Goal: Task Accomplishment & Management: Manage account settings

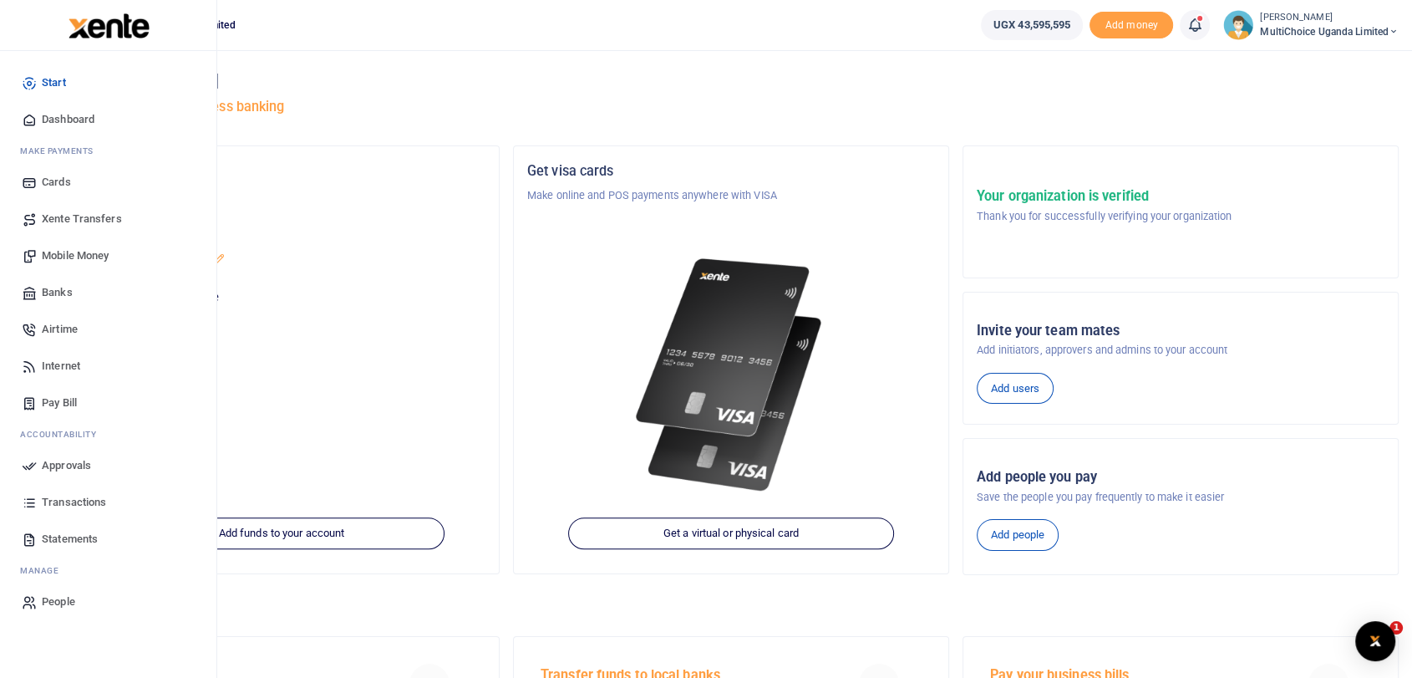
click at [53, 120] on span "Dashboard" at bounding box center [68, 119] width 53 height 17
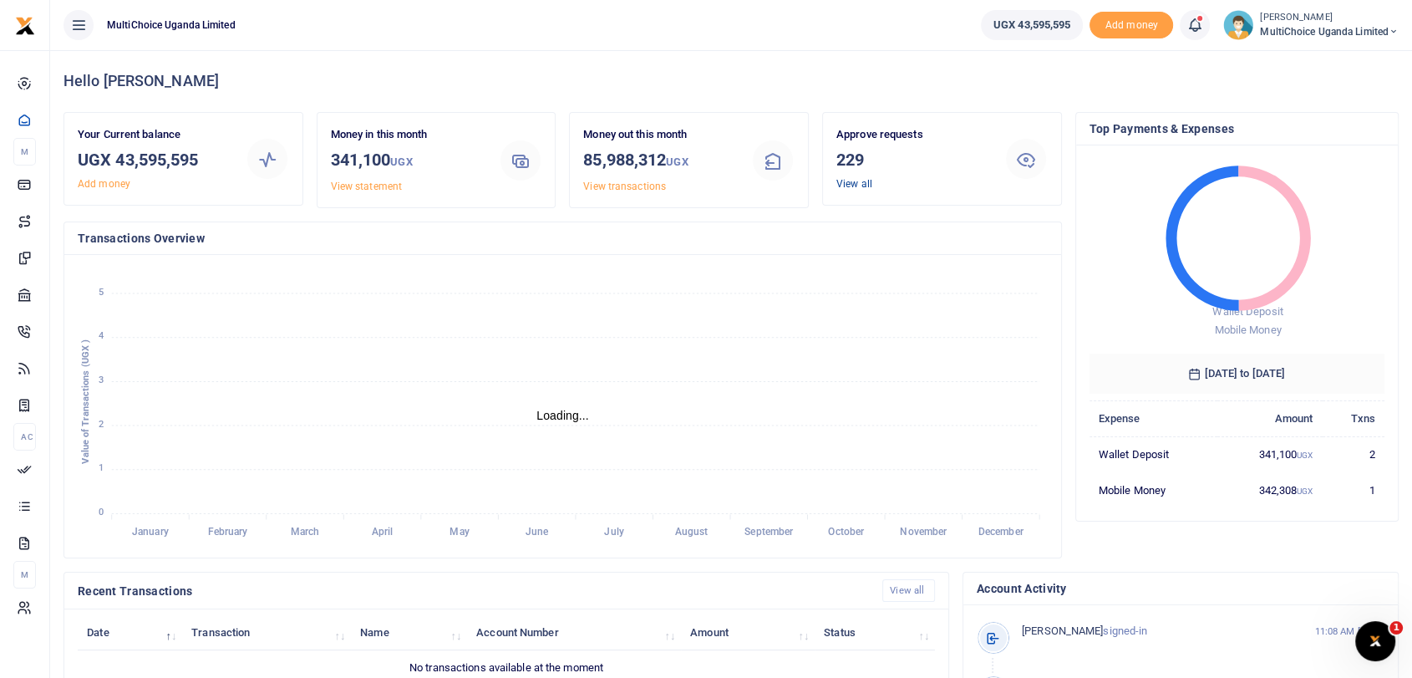
click at [843, 180] on link "View all" at bounding box center [855, 184] width 36 height 12
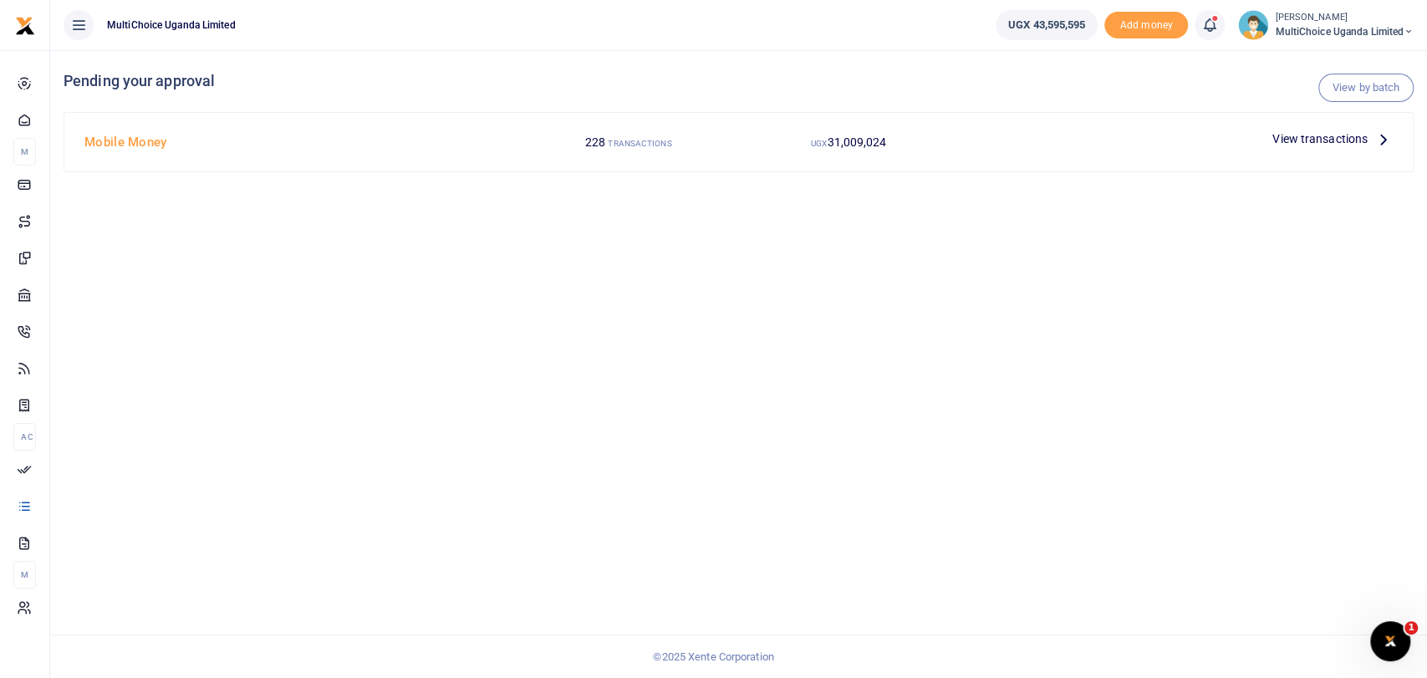
click at [1356, 145] on span "View transactions" at bounding box center [1319, 139] width 95 height 18
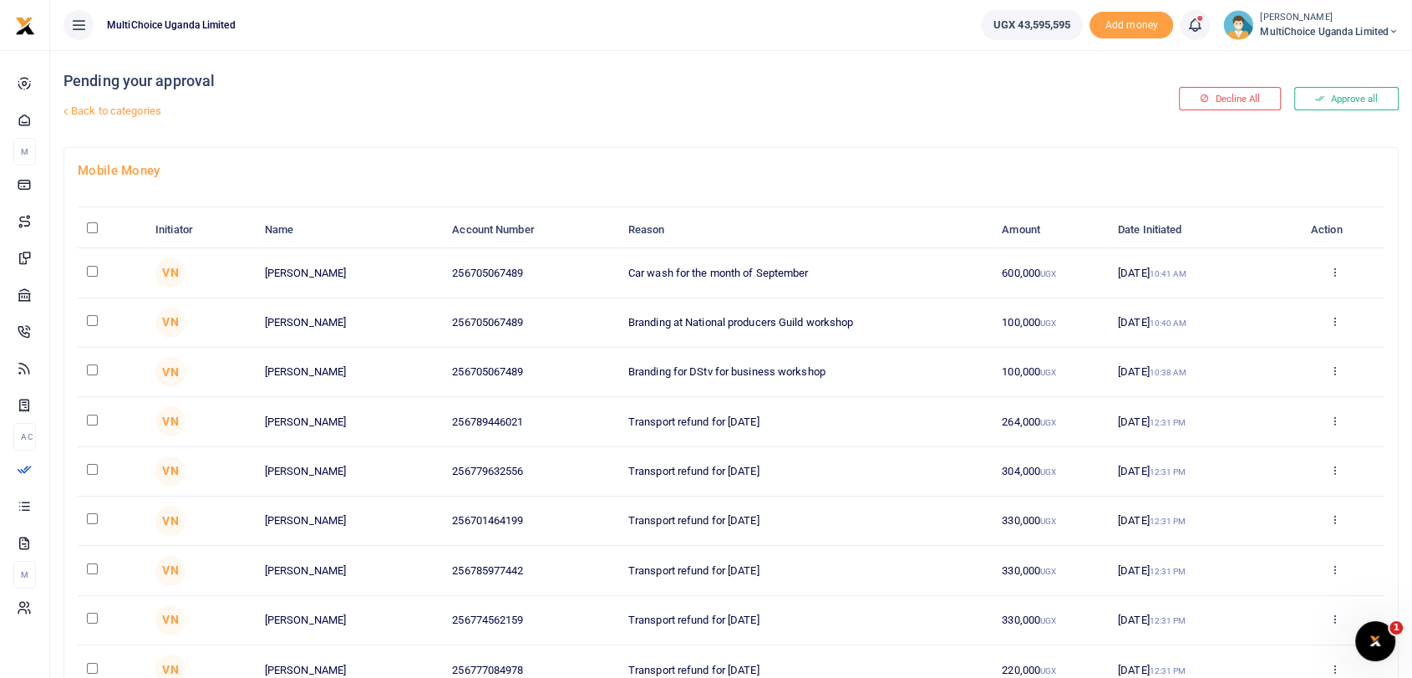
click at [1344, 95] on button "Approve all" at bounding box center [1347, 98] width 104 height 23
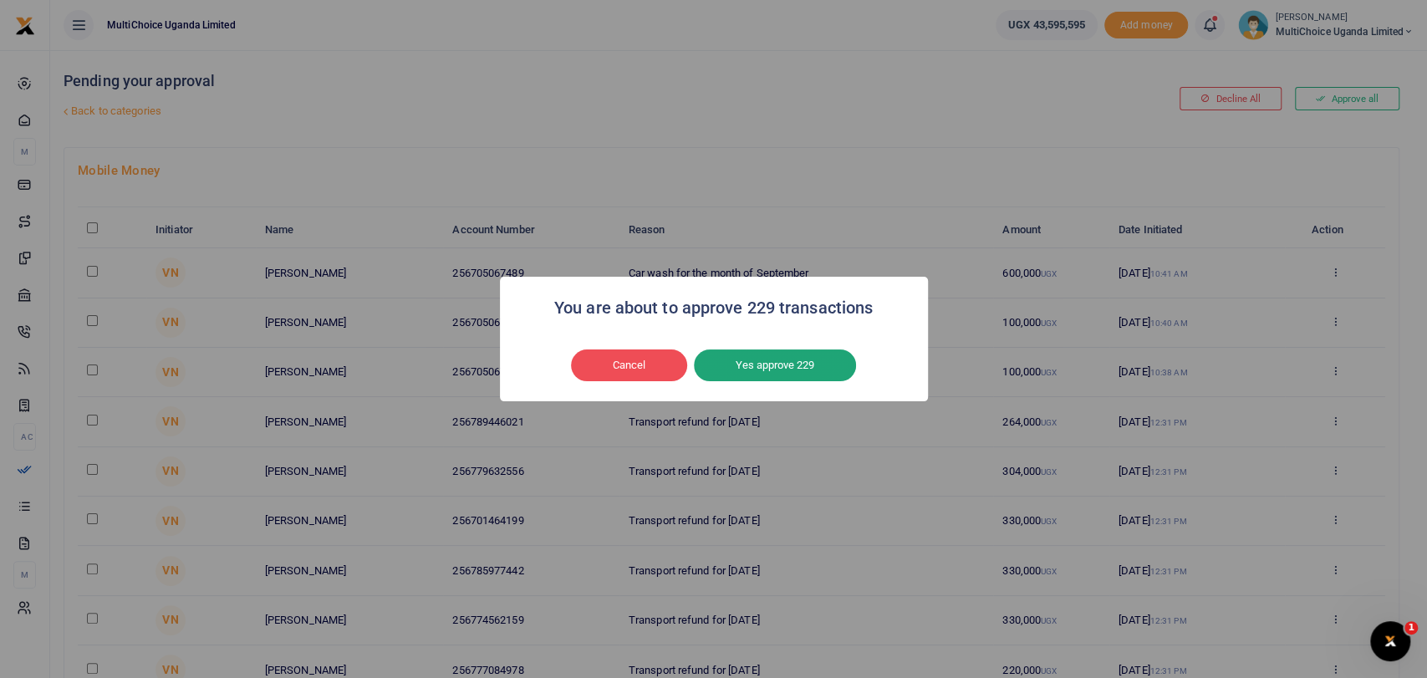
click at [764, 349] on button "Yes approve 229" at bounding box center [775, 365] width 162 height 32
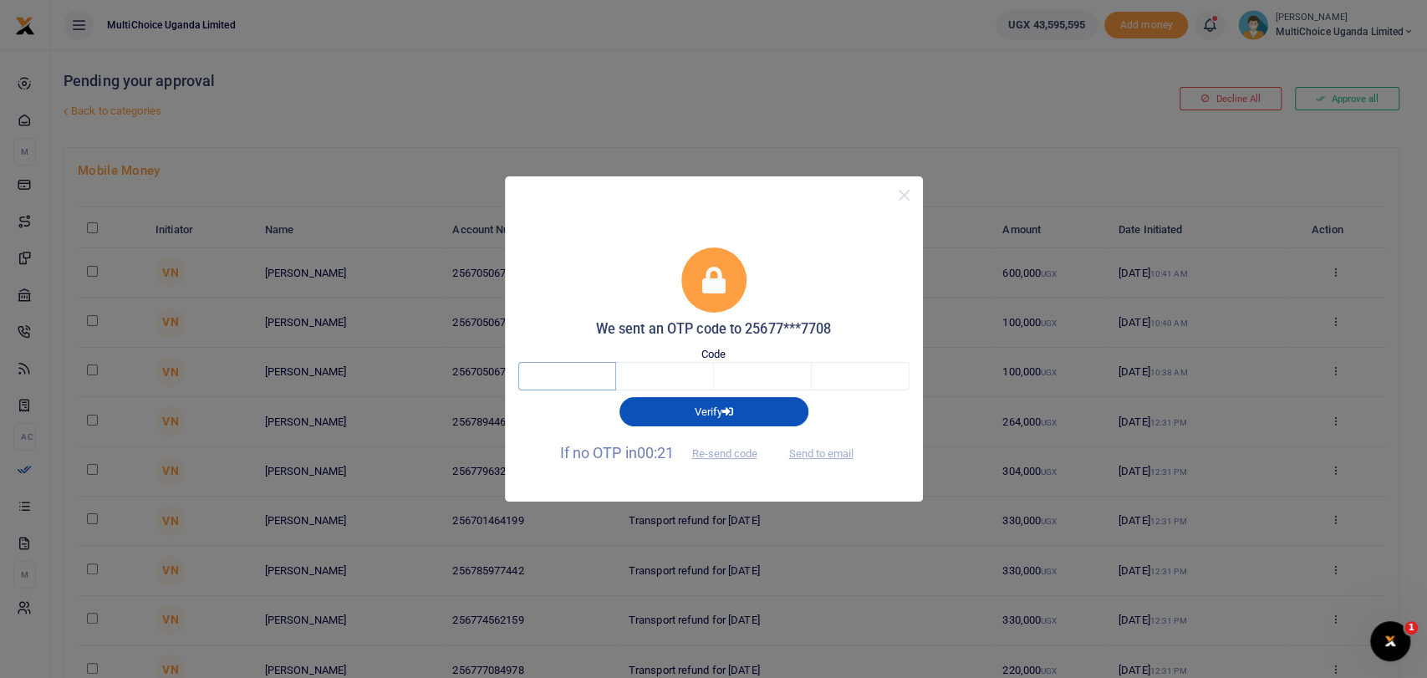
click at [595, 389] on input "text" at bounding box center [567, 376] width 98 height 28
type input "6"
type input "5"
type input "4"
type input "7"
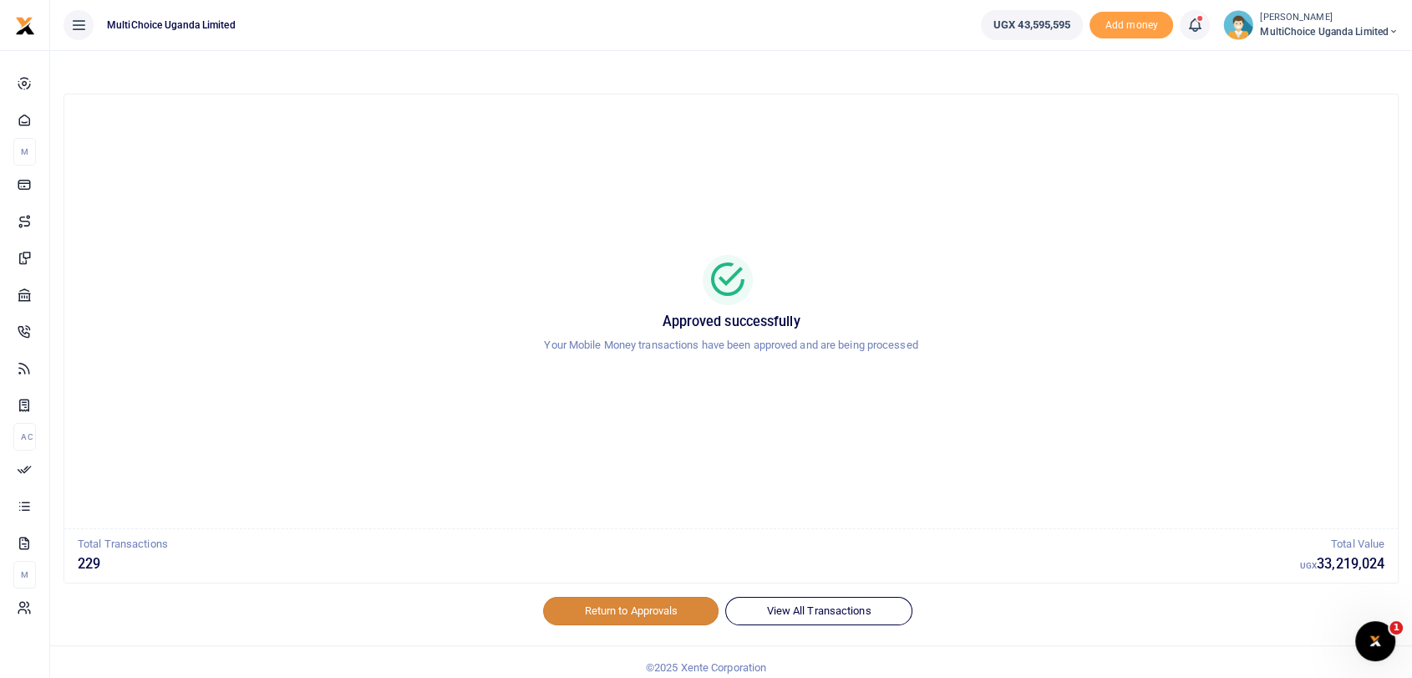
click at [672, 623] on link "Return to Approvals" at bounding box center [630, 611] width 175 height 28
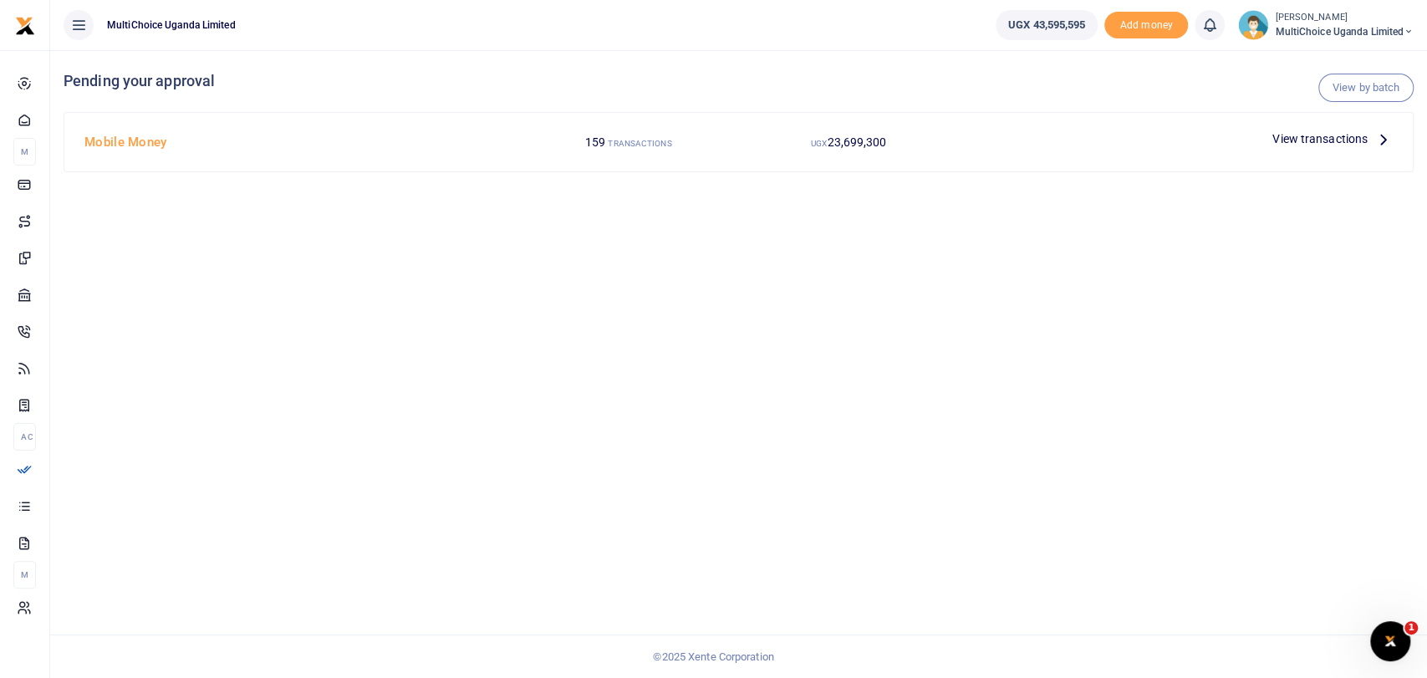
click at [1325, 132] on span "View transactions" at bounding box center [1319, 139] width 95 height 18
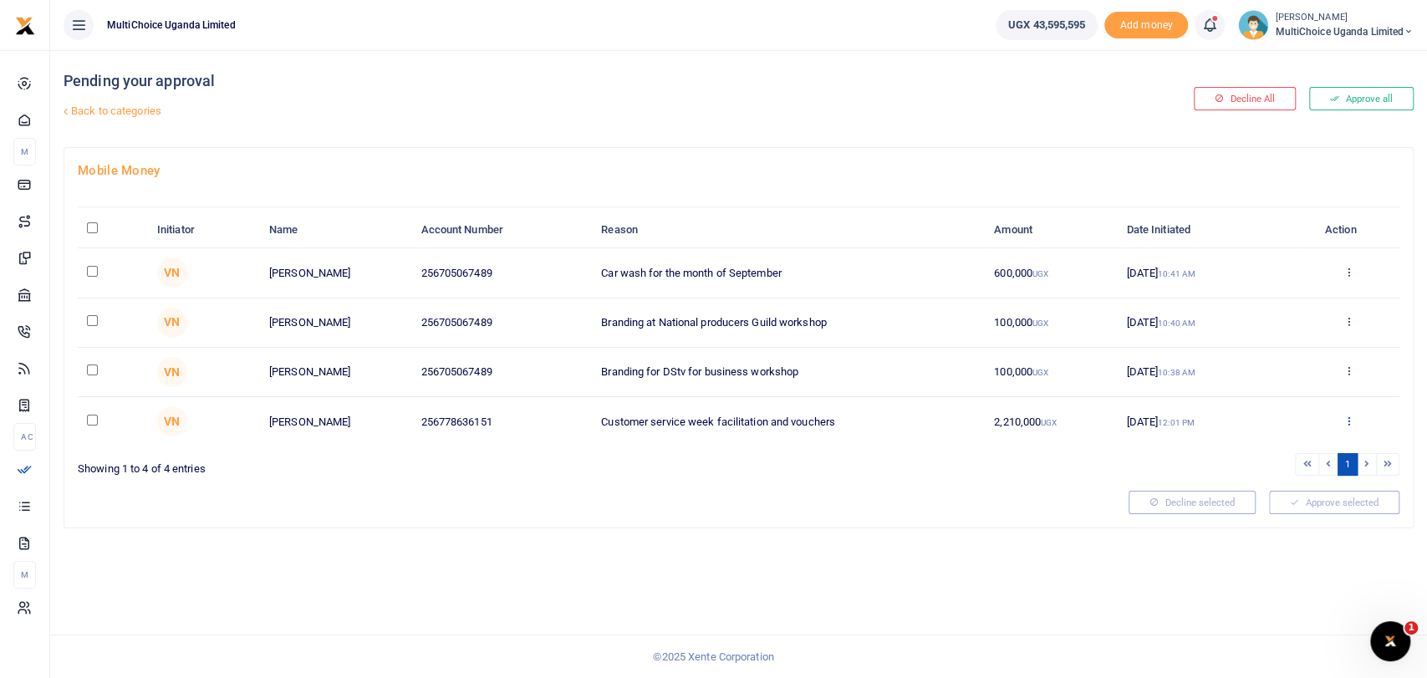
click at [1349, 416] on icon at bounding box center [1347, 421] width 11 height 12
click at [1276, 532] on link "Details" at bounding box center [1286, 522] width 132 height 23
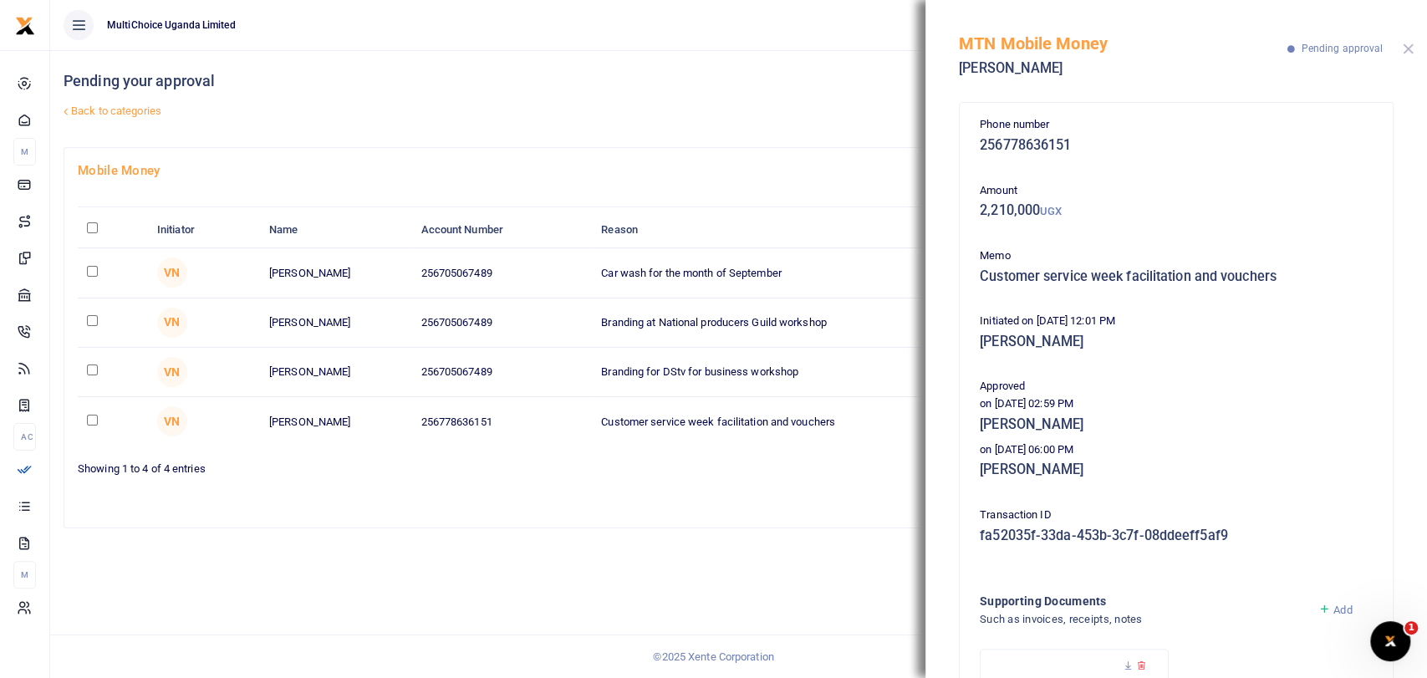
click at [1410, 47] on button "Close" at bounding box center [1407, 48] width 11 height 11
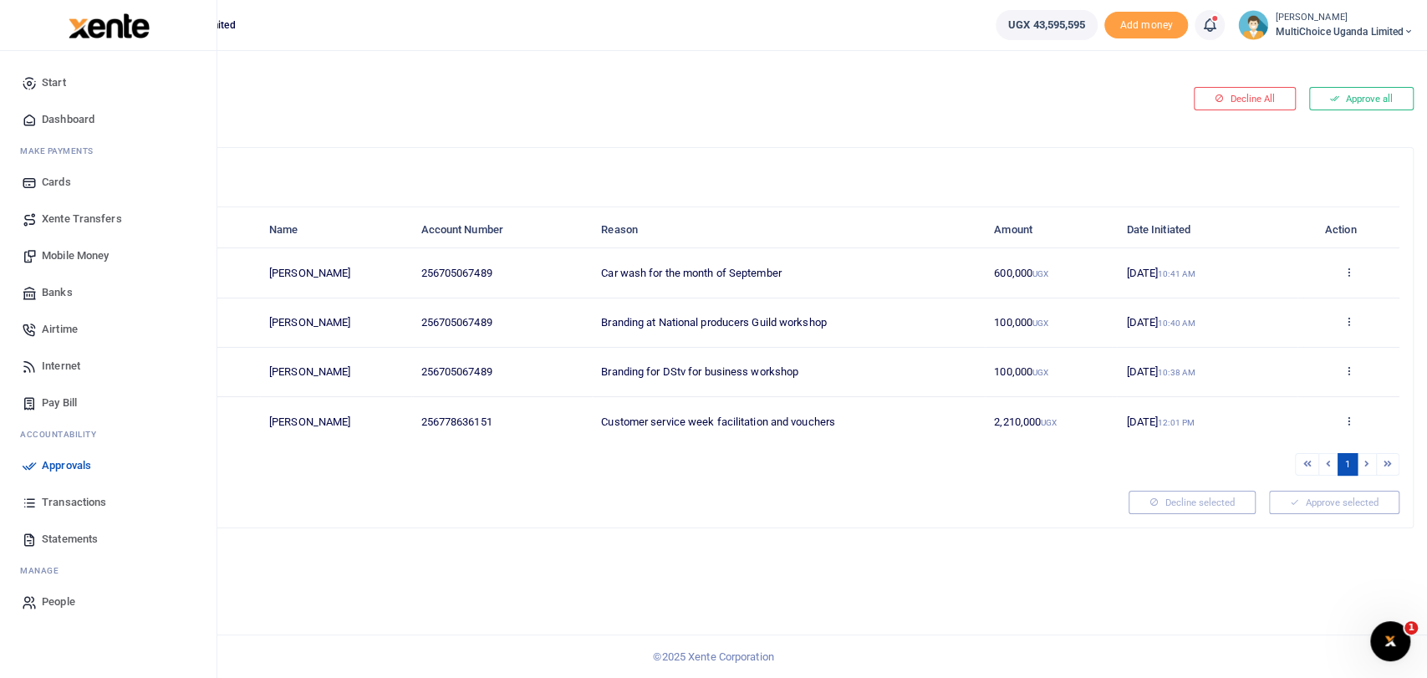
click at [53, 122] on span "Dashboard" at bounding box center [68, 119] width 53 height 17
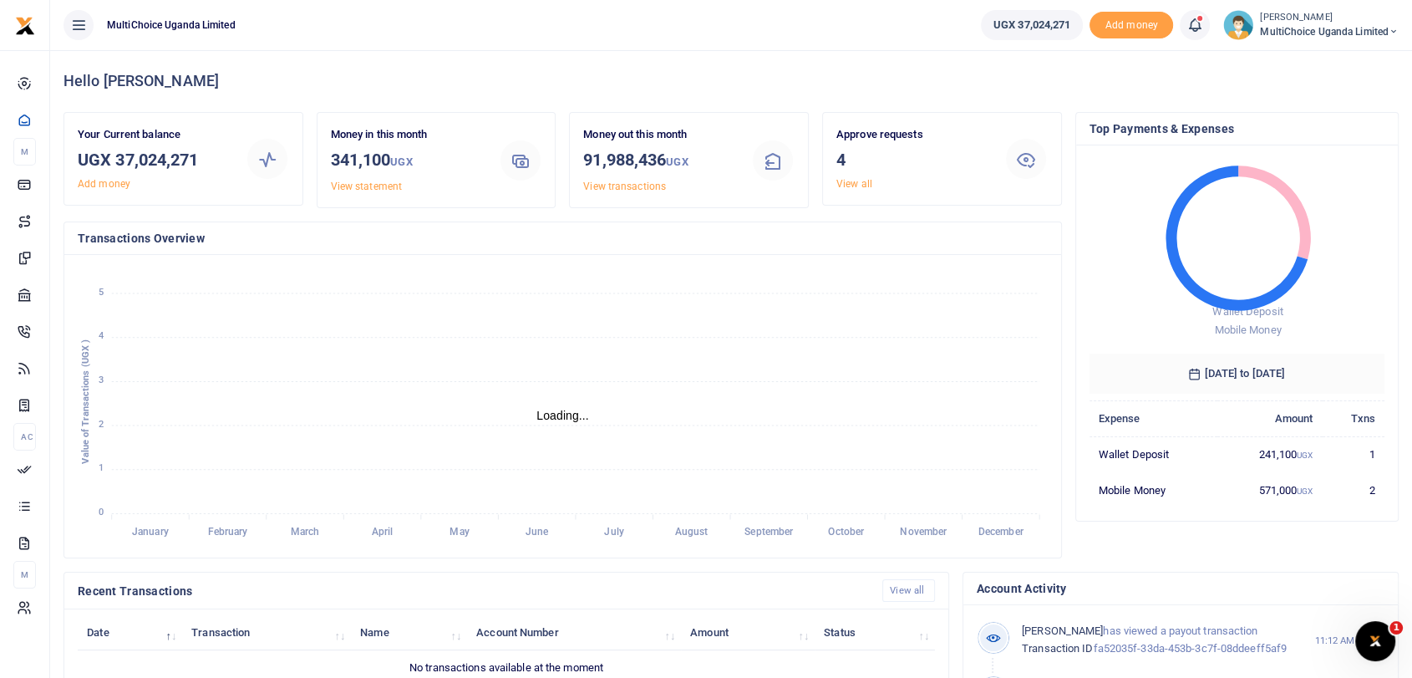
scroll to position [14, 14]
drag, startPoint x: 117, startPoint y: 155, endPoint x: 228, endPoint y: 160, distance: 111.2
click at [228, 160] on h3 "UGX 37,024,271" at bounding box center [155, 159] width 155 height 25
copy h3 "37,024,271"
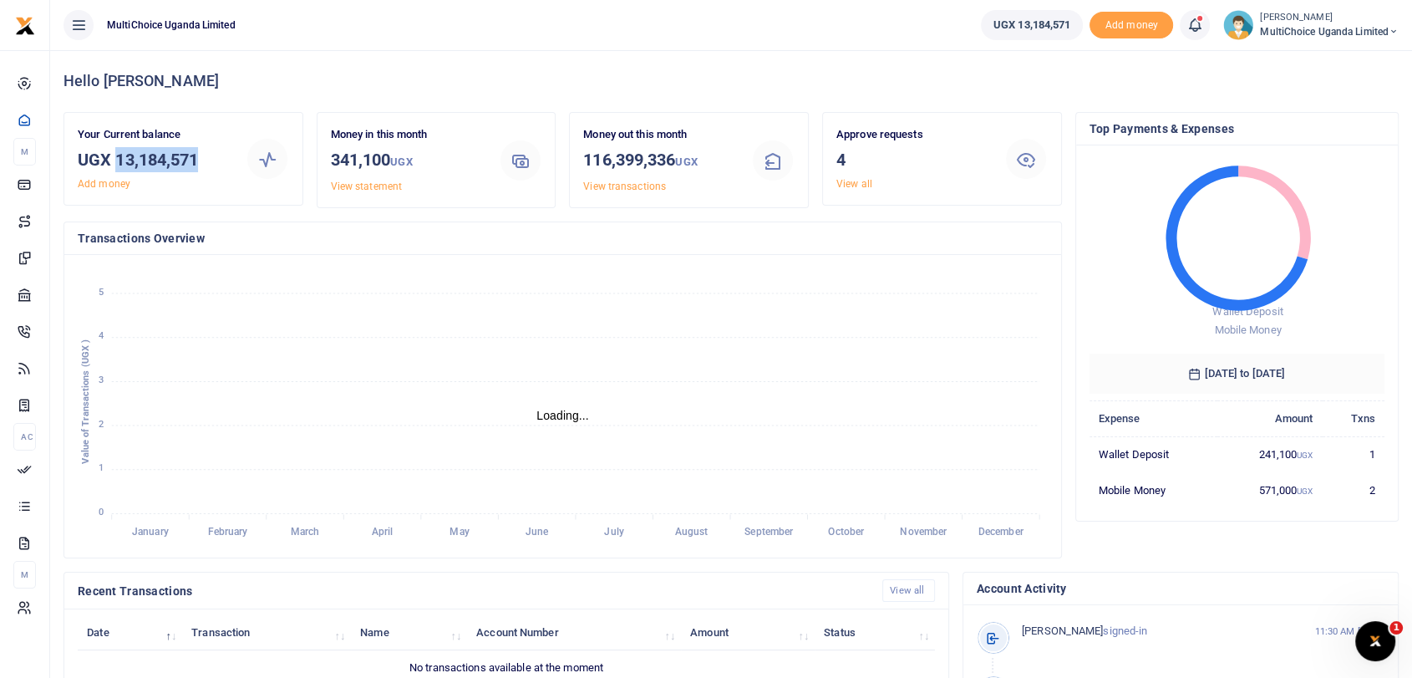
drag, startPoint x: 120, startPoint y: 164, endPoint x: 213, endPoint y: 166, distance: 93.6
click at [213, 166] on h3 "UGX 13,184,571" at bounding box center [155, 159] width 155 height 25
copy h3 "13,184,571"
click at [861, 187] on link "View all" at bounding box center [855, 184] width 36 height 12
